Goal: Transaction & Acquisition: Purchase product/service

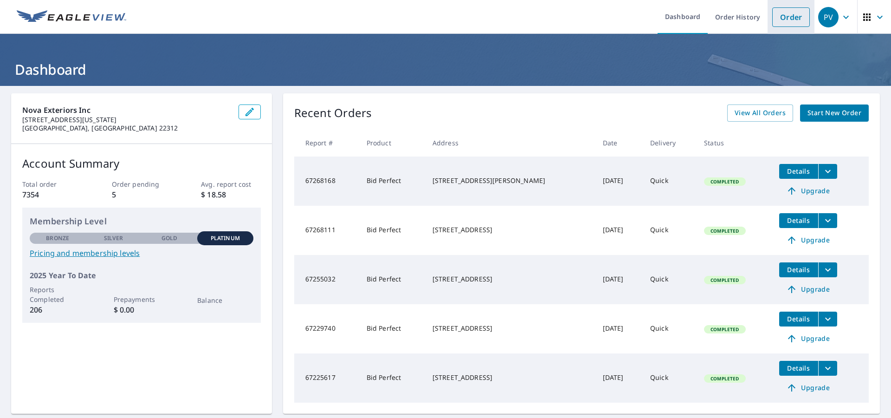
click at [793, 15] on link "Order" at bounding box center [792, 16] width 38 height 19
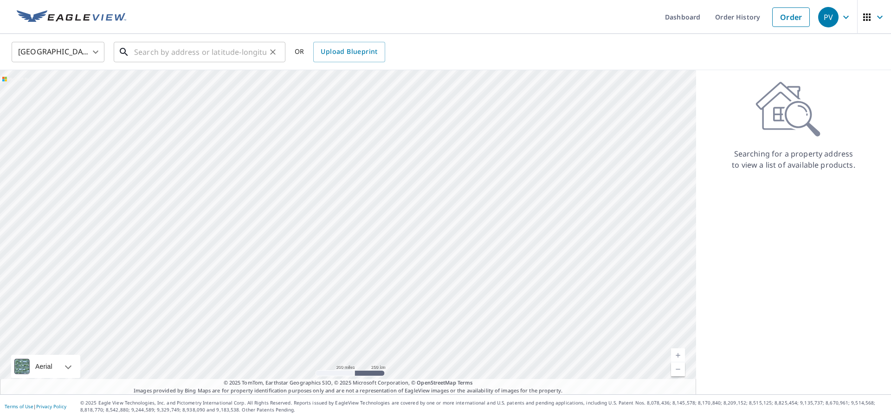
click at [225, 60] on input "text" at bounding box center [200, 52] width 132 height 26
paste input "[STREET_ADDRESS]"
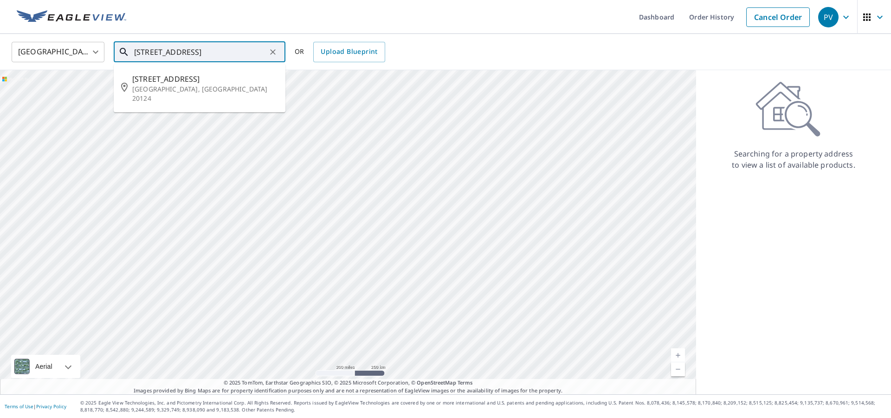
click at [203, 78] on span "[STREET_ADDRESS]" at bounding box center [205, 78] width 146 height 11
type input "[STREET_ADDRESS][PERSON_NAME]"
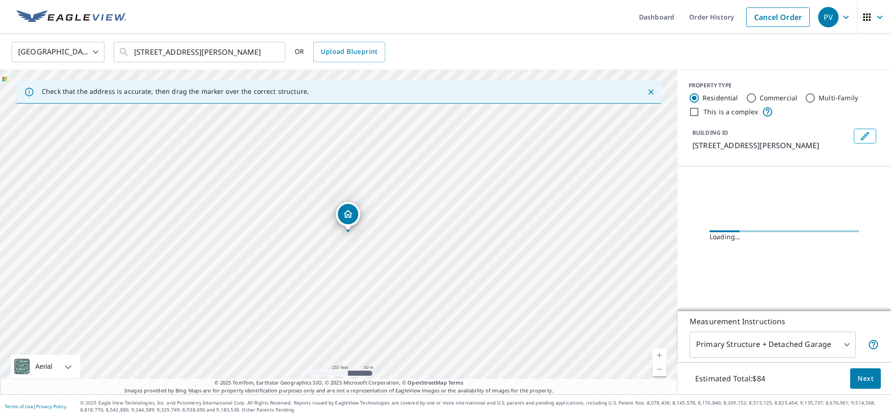
click at [653, 354] on link "Current Level 17, Zoom In" at bounding box center [660, 355] width 14 height 14
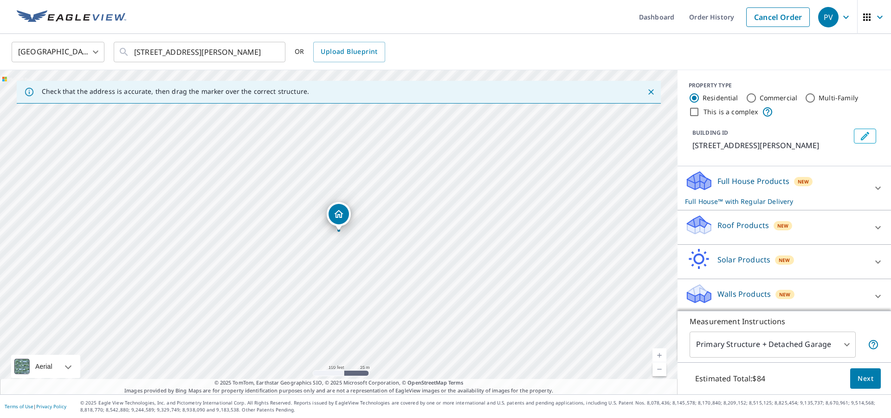
click at [658, 355] on link "Current Level 18, Zoom In" at bounding box center [660, 355] width 14 height 14
click at [658, 355] on link "Current Level 19, Zoom In" at bounding box center [660, 355] width 14 height 14
click at [798, 228] on div "Roof Products New" at bounding box center [776, 227] width 182 height 26
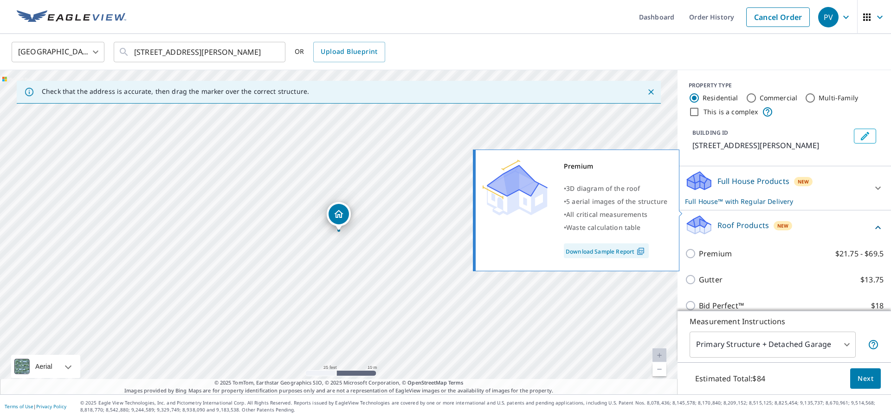
scroll to position [73, 0]
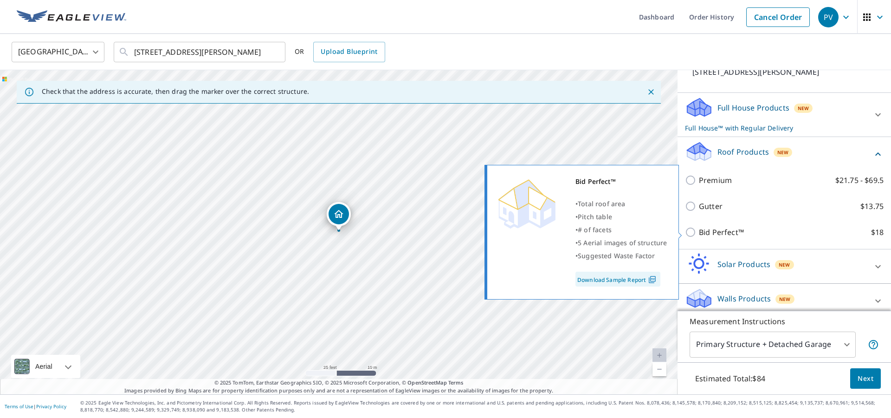
click at [721, 232] on p "Bid Perfect™" at bounding box center [721, 232] width 45 height 11
click at [699, 232] on input "Bid Perfect™ $18" at bounding box center [692, 232] width 14 height 11
checkbox input "true"
checkbox input "false"
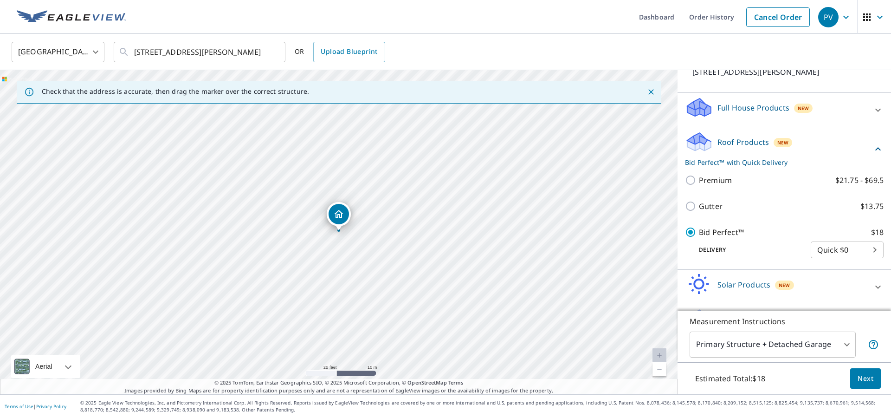
click at [870, 377] on span "Next" at bounding box center [866, 379] width 16 height 12
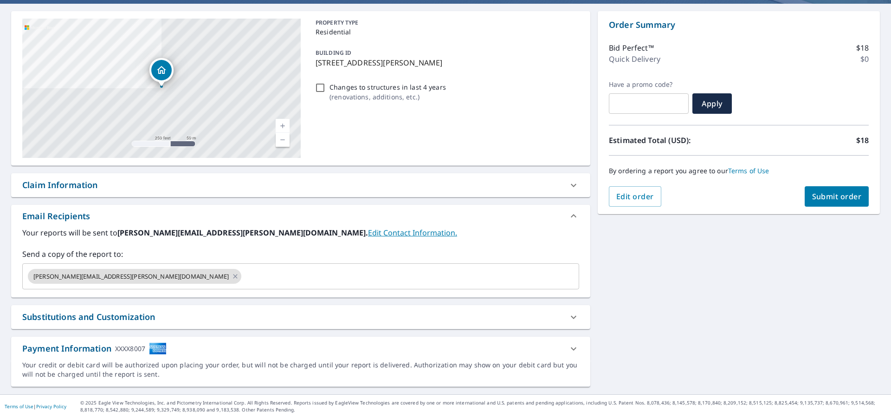
scroll to position [82, 0]
click at [334, 268] on input "text" at bounding box center [402, 276] width 318 height 18
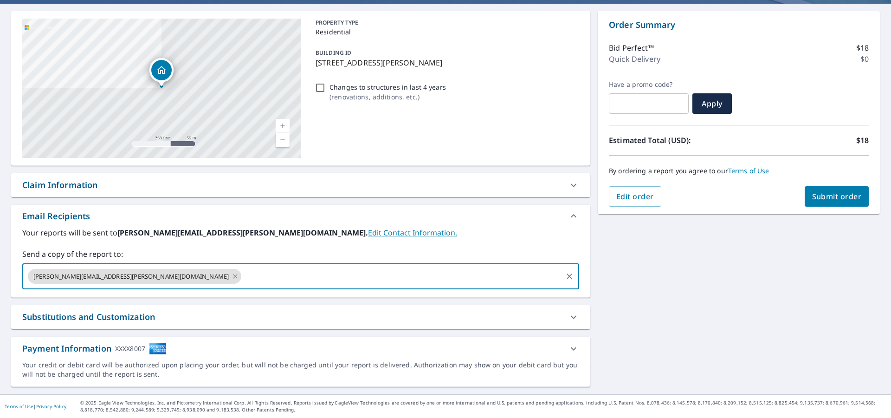
type input "j"
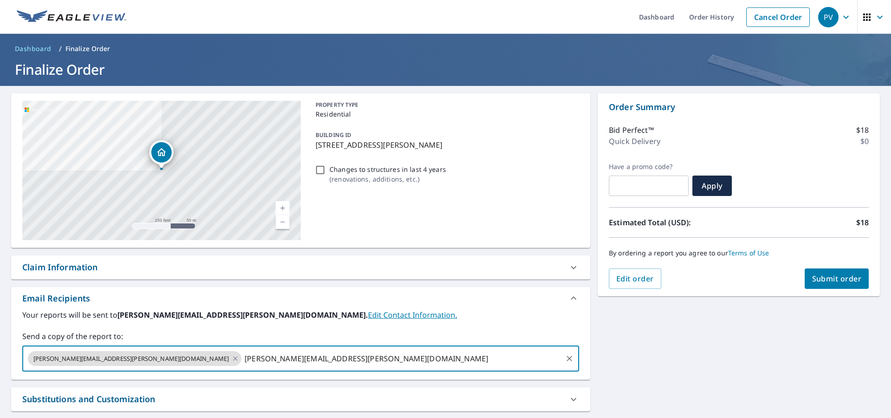
scroll to position [0, 0]
type input "nick.acker@novaexteriors.com"
click at [852, 283] on span "Submit order" at bounding box center [837, 278] width 50 height 10
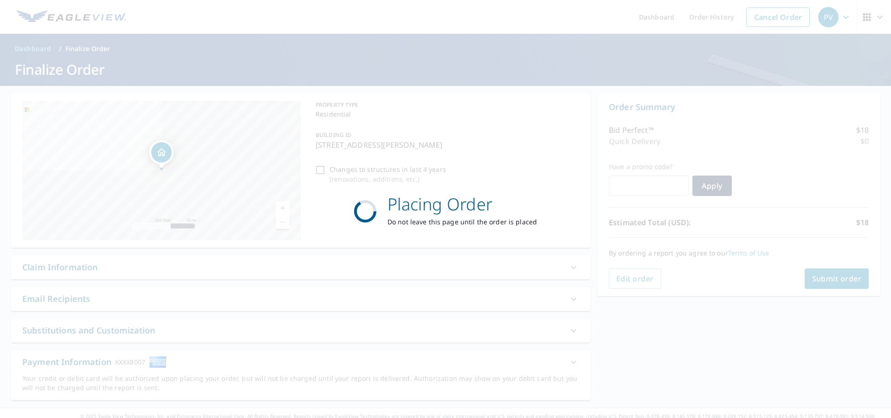
checkbox input "true"
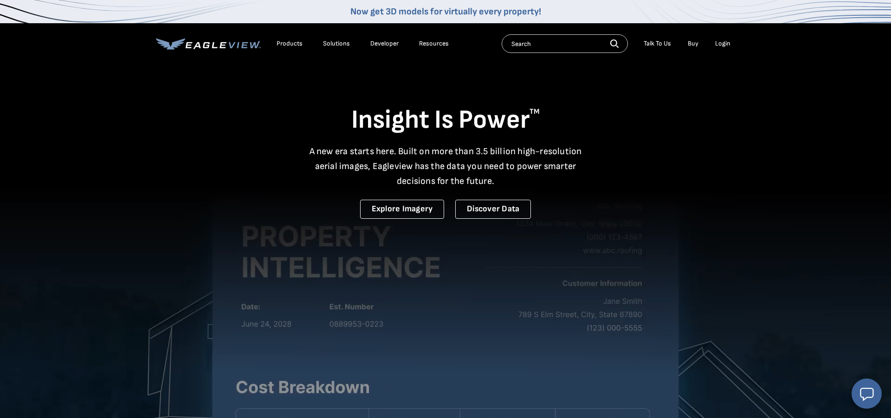
click at [728, 41] on div "Login" at bounding box center [722, 43] width 15 height 8
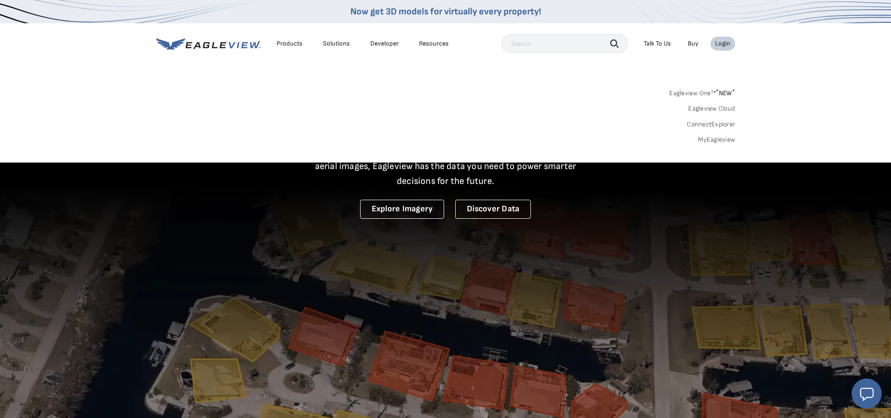
click at [709, 136] on link "MyEagleview" at bounding box center [716, 140] width 37 height 8
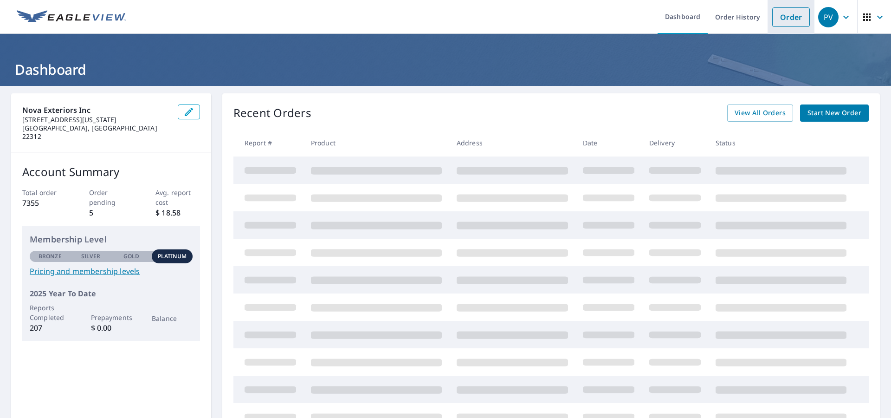
click at [785, 13] on link "Order" at bounding box center [792, 16] width 38 height 19
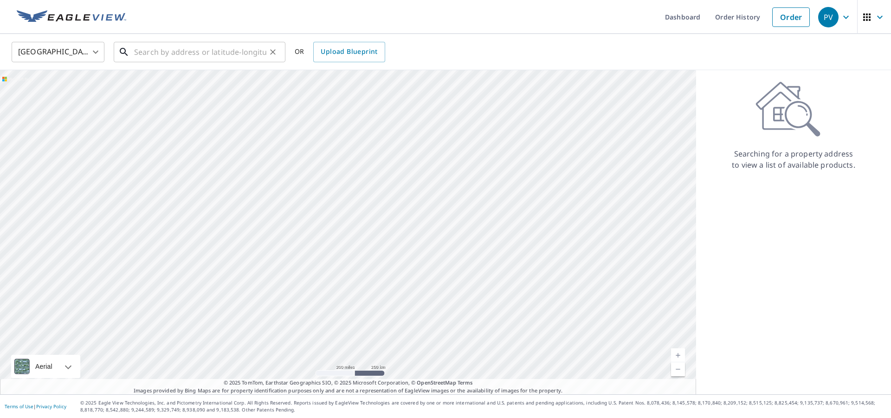
click at [219, 62] on div "​" at bounding box center [200, 52] width 172 height 20
paste input "5006 King Richard Dr"
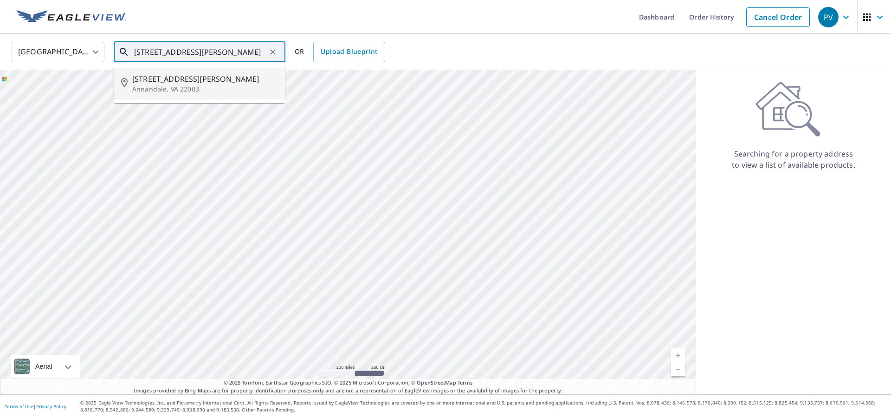
click at [170, 90] on p "Annandale, VA 22003" at bounding box center [205, 88] width 146 height 9
type input "5006 King Richard Dr Annandale, VA 22003"
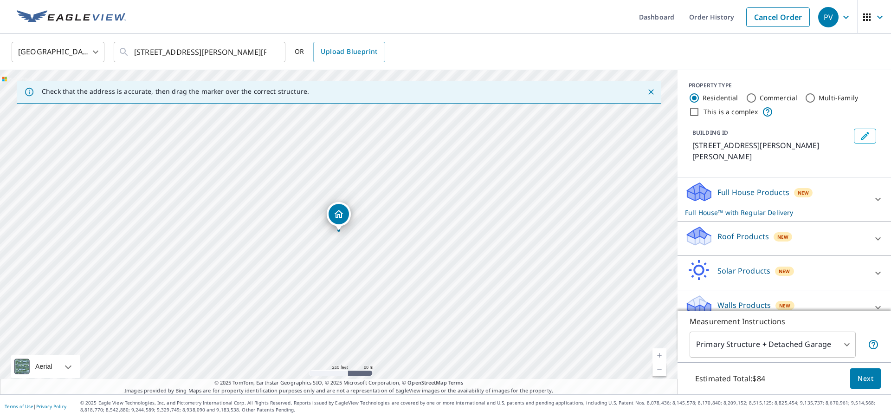
click at [661, 355] on link "Current Level 17, Zoom In" at bounding box center [660, 355] width 14 height 14
click at [661, 355] on link "Current Level 17.974577403120094, Zoom In" at bounding box center [660, 355] width 14 height 14
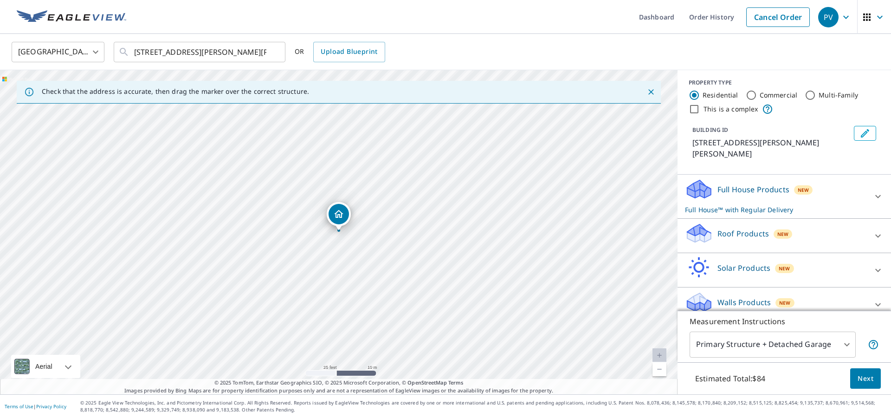
click at [791, 222] on div "Roof Products New" at bounding box center [776, 235] width 182 height 26
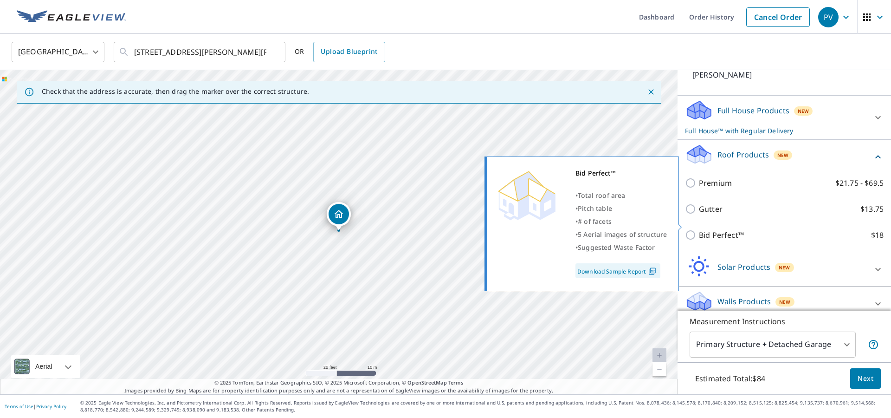
scroll to position [81, 0]
click at [708, 223] on div "Bid Perfect™ $18" at bounding box center [784, 236] width 199 height 26
click at [708, 230] on p "Bid Perfect™" at bounding box center [721, 235] width 45 height 11
click at [699, 230] on input "Bid Perfect™ $18" at bounding box center [692, 235] width 14 height 11
checkbox input "true"
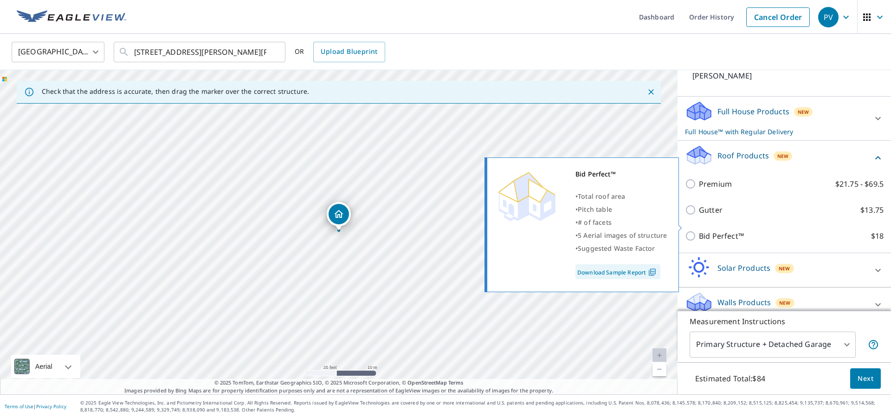
checkbox input "false"
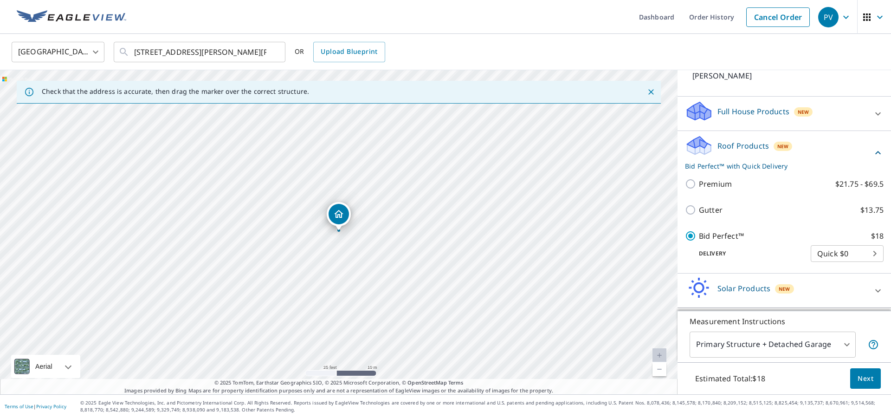
click at [859, 383] on span "Next" at bounding box center [866, 379] width 16 height 12
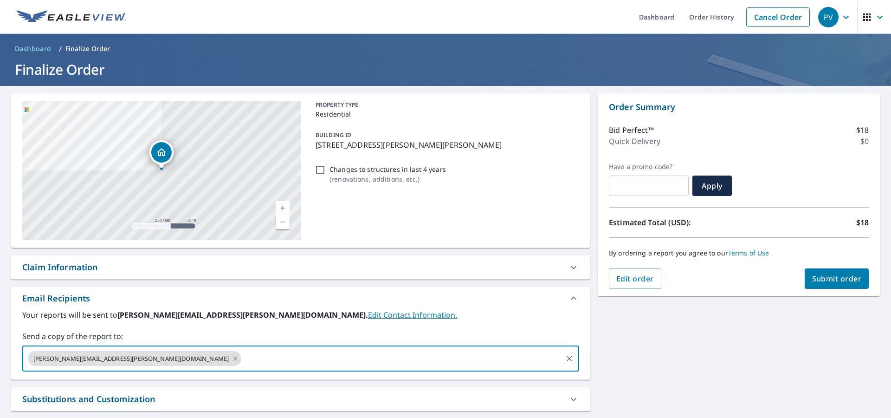
click at [246, 353] on input "text" at bounding box center [402, 359] width 318 height 18
type input "nick.acker@novaexteriors.com"
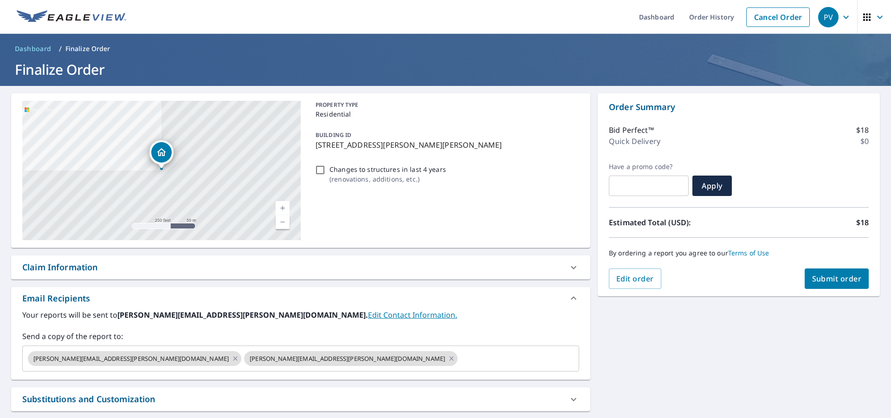
click at [833, 266] on div "By ordering a report you agree to our Terms of Use" at bounding box center [739, 253] width 260 height 31
click at [824, 279] on span "Submit order" at bounding box center [837, 278] width 50 height 10
checkbox input "true"
